Goal: Check status: Check status

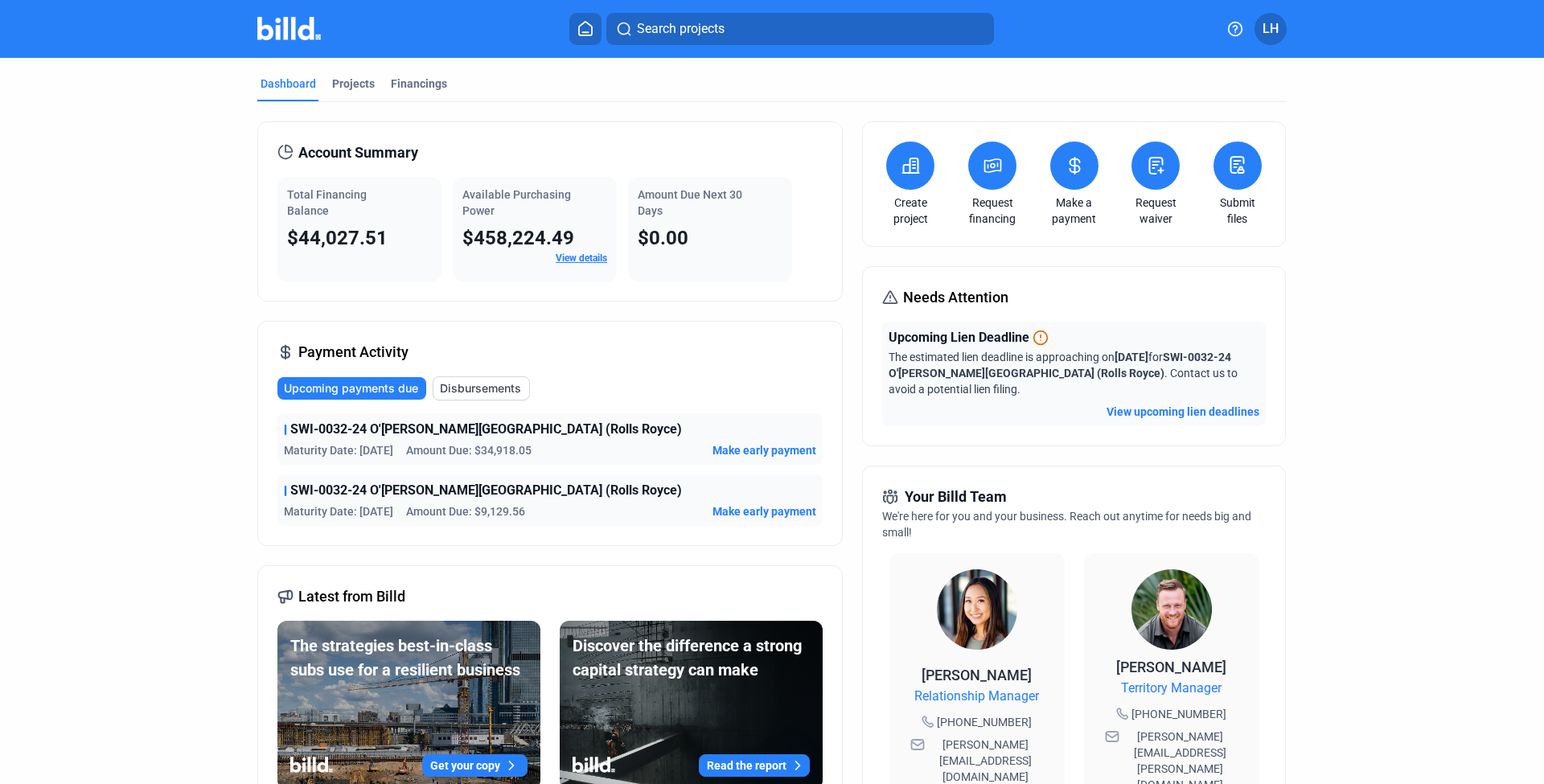
click at [1177, 409] on button "View upcoming lien deadlines" at bounding box center [1182, 411] width 152 height 16
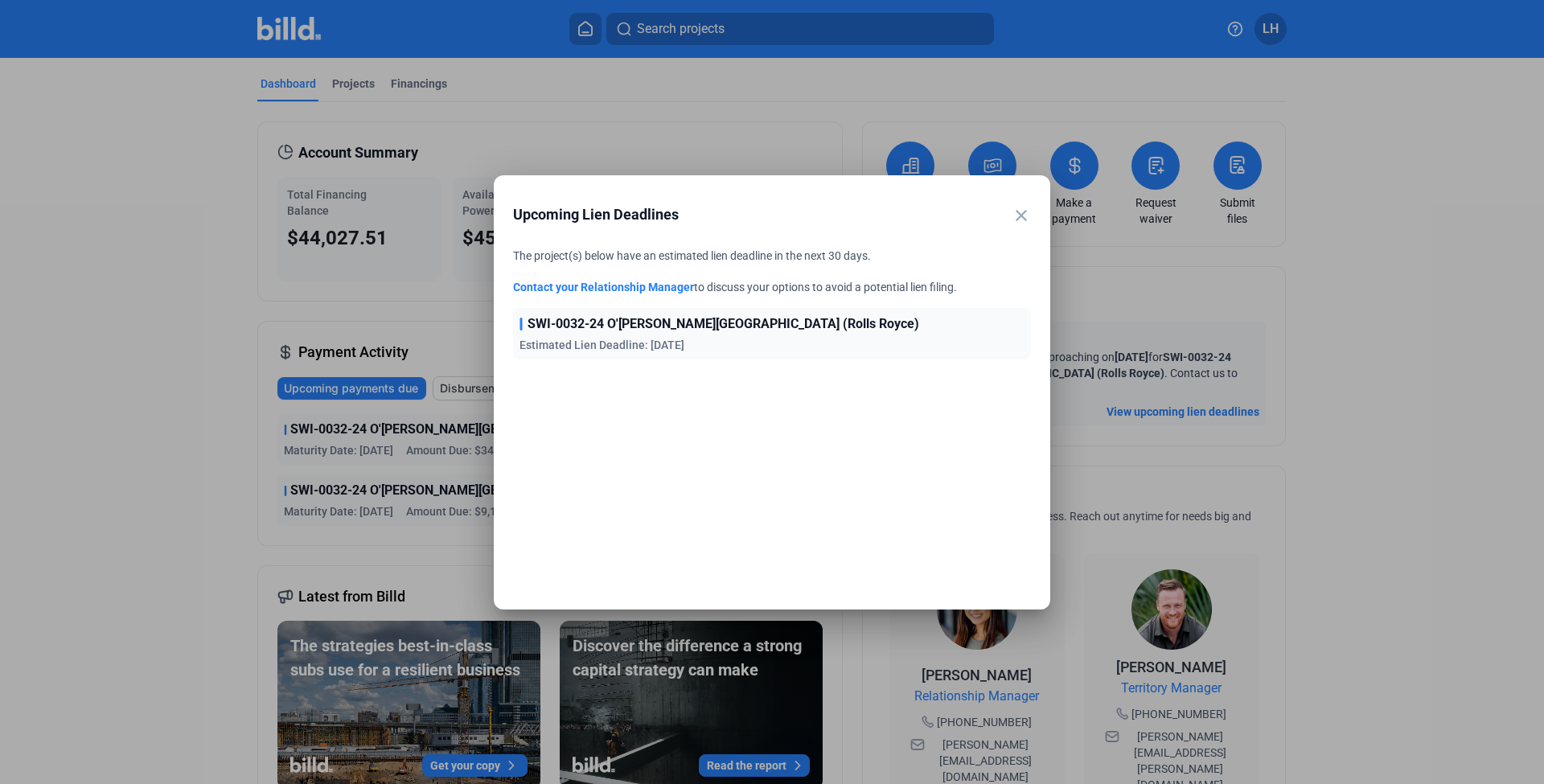
click at [1025, 214] on mat-icon "close" at bounding box center [1022, 215] width 20 height 20
